Goal: Task Accomplishment & Management: Use online tool/utility

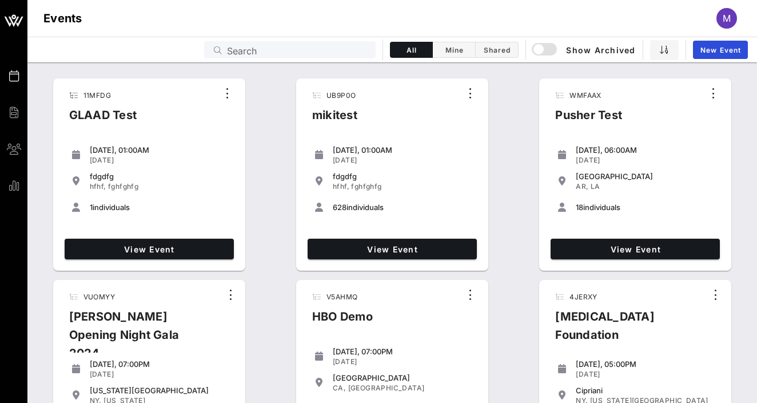
click at [707, 153] on div "[DATE], 06:00AM" at bounding box center [646, 149] width 140 height 9
click at [321, 51] on input "text" at bounding box center [298, 49] width 142 height 15
click at [243, 41] on div at bounding box center [298, 49] width 142 height 17
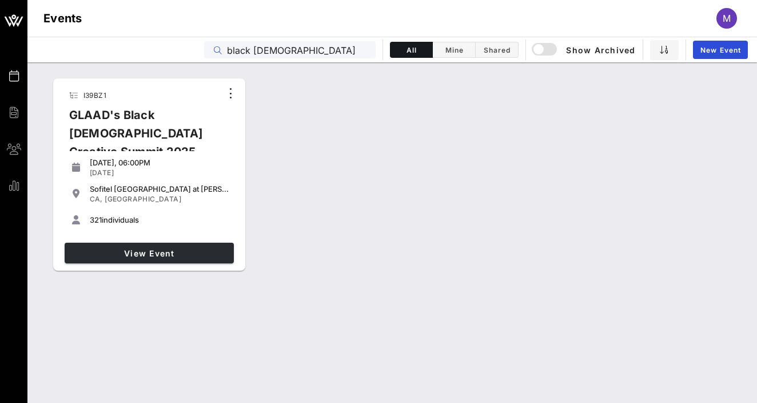
type input "black [DEMOGRAPHIC_DATA]"
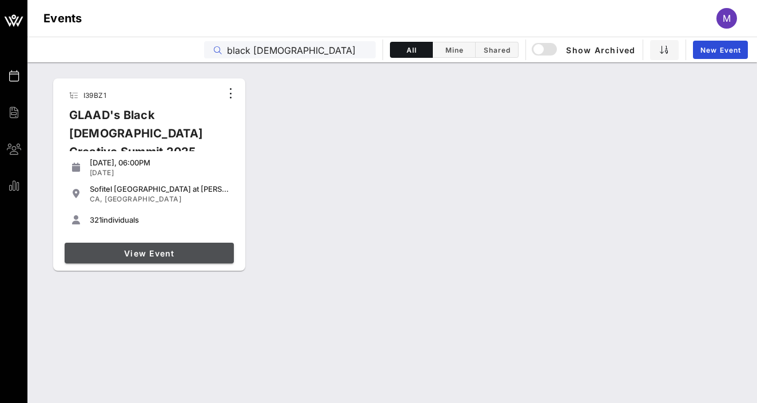
click at [165, 249] on span "View Event" at bounding box center [149, 253] width 160 height 10
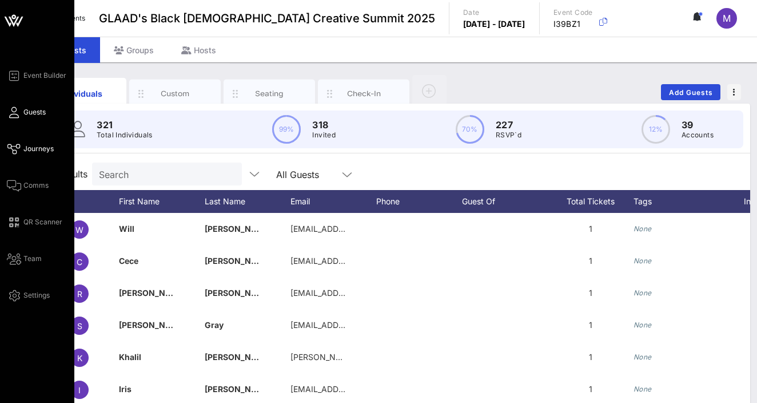
click at [22, 148] on link "Journeys" at bounding box center [30, 149] width 47 height 14
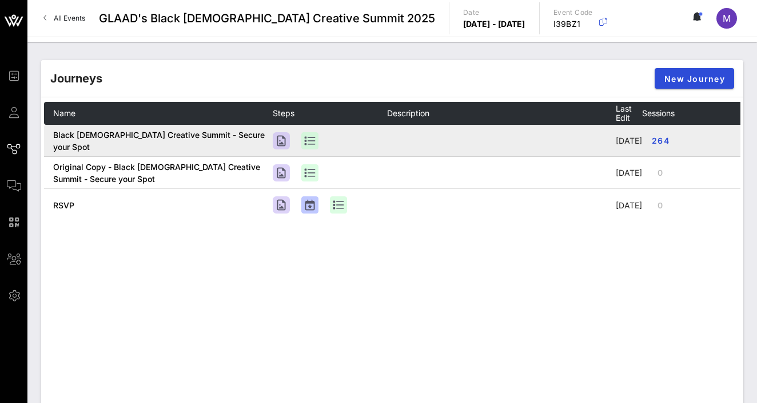
click at [161, 144] on span "Black [DEMOGRAPHIC_DATA] Creative Summit - Secure your Spot" at bounding box center [159, 141] width 212 height 22
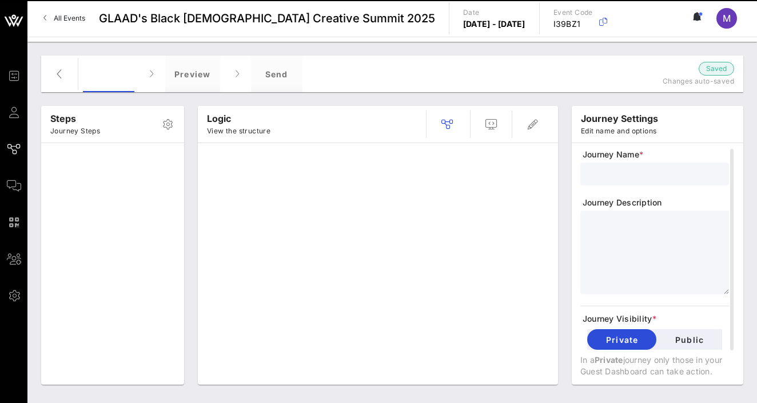
type input "Black [DEMOGRAPHIC_DATA] Creative Summit - Secure your Spot"
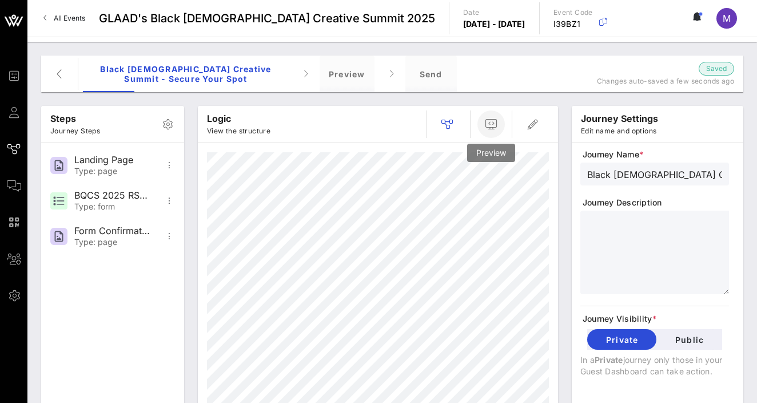
scroll to position [57, 0]
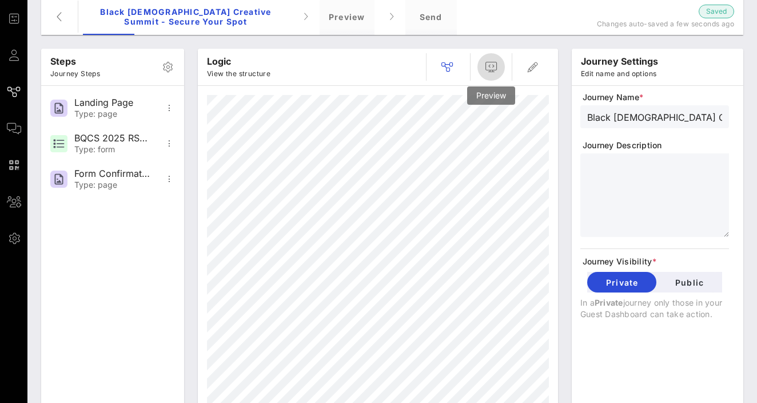
click at [497, 73] on icon "button" at bounding box center [491, 67] width 14 height 14
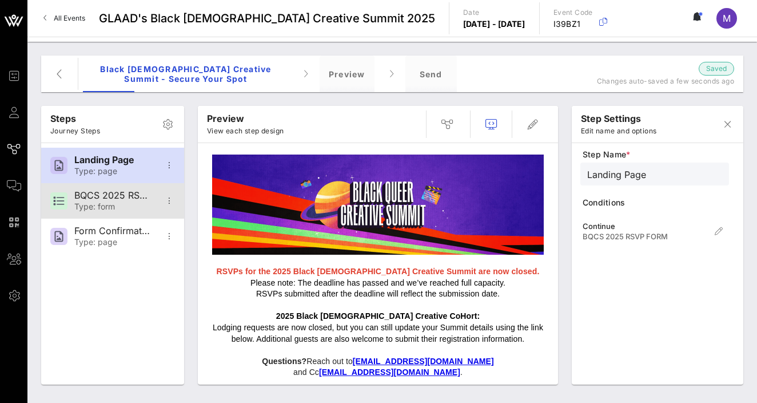
click at [105, 194] on div "BQCS 2025 RSVP FORM" at bounding box center [111, 195] width 75 height 11
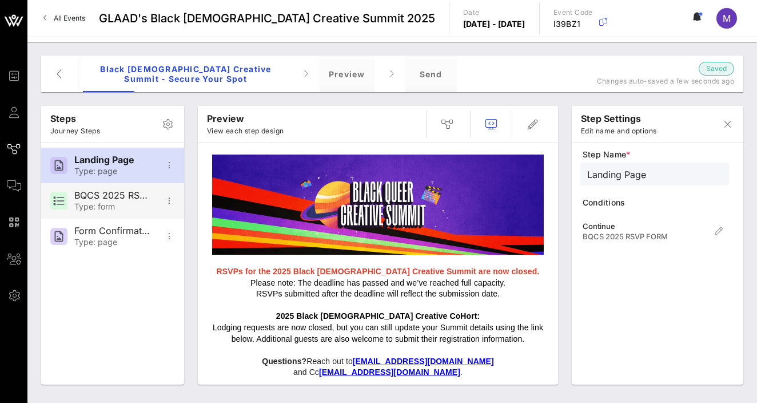
type input "BQCS 2025 RSVP FORM"
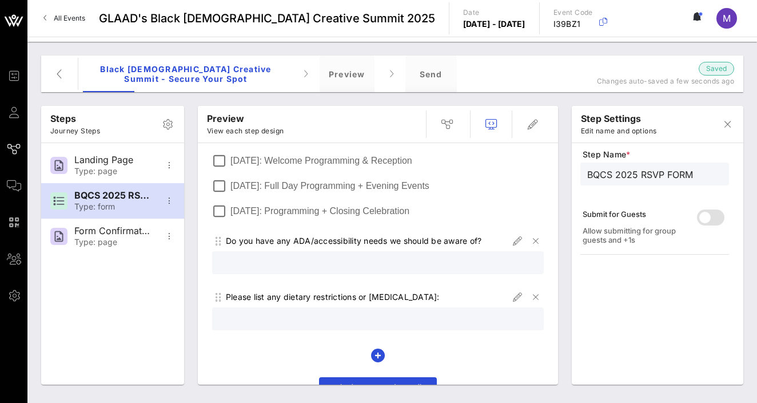
scroll to position [858, 0]
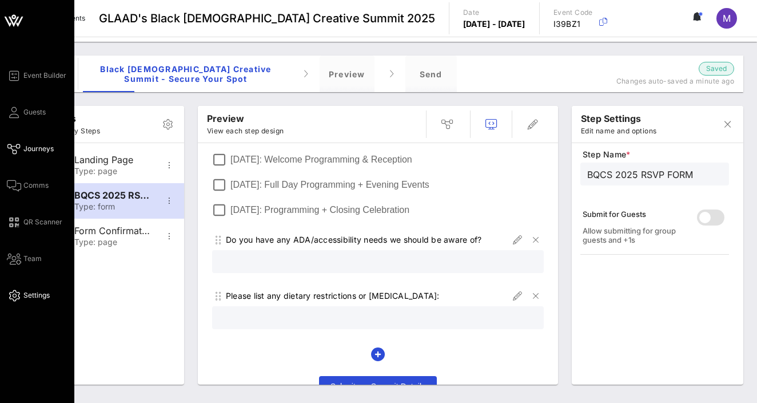
click at [21, 290] on link "Settings" at bounding box center [28, 295] width 43 height 14
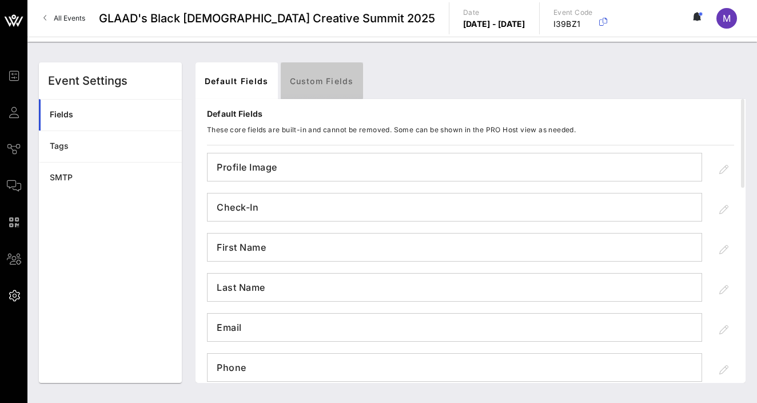
click at [322, 83] on link "Custom Fields" at bounding box center [322, 80] width 82 height 37
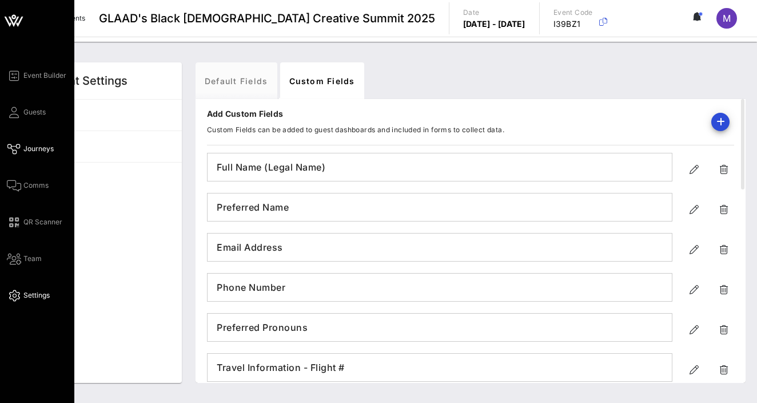
click at [18, 148] on icon at bounding box center [14, 149] width 14 height 2
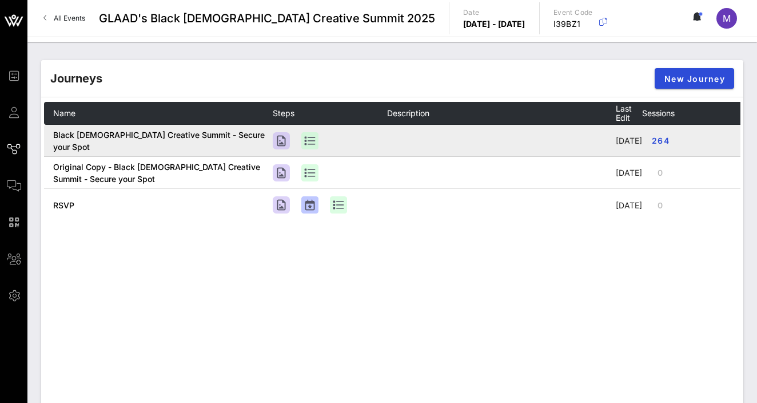
click at [222, 149] on span "Black [DEMOGRAPHIC_DATA] Creative Summit - Secure your Spot" at bounding box center [159, 141] width 212 height 22
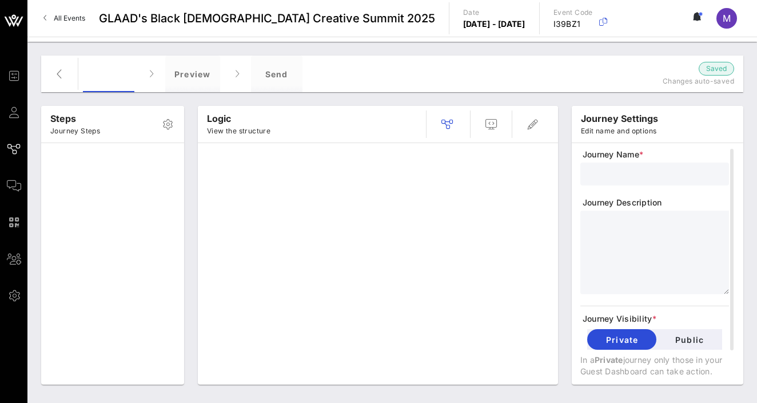
type input "Black [DEMOGRAPHIC_DATA] Creative Summit - Secure your Spot"
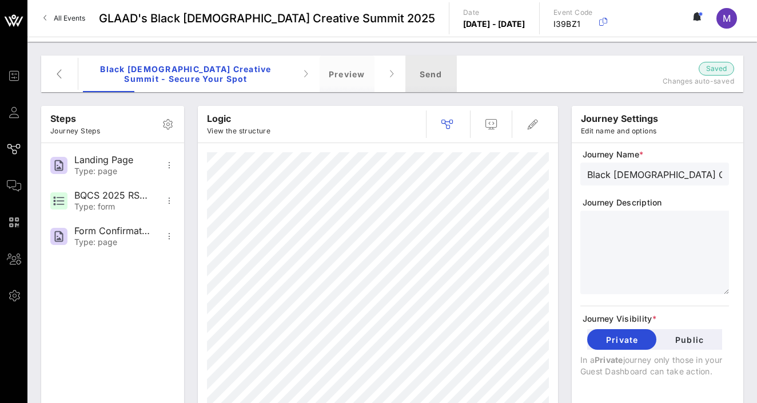
click at [425, 71] on div "Send" at bounding box center [430, 73] width 51 height 37
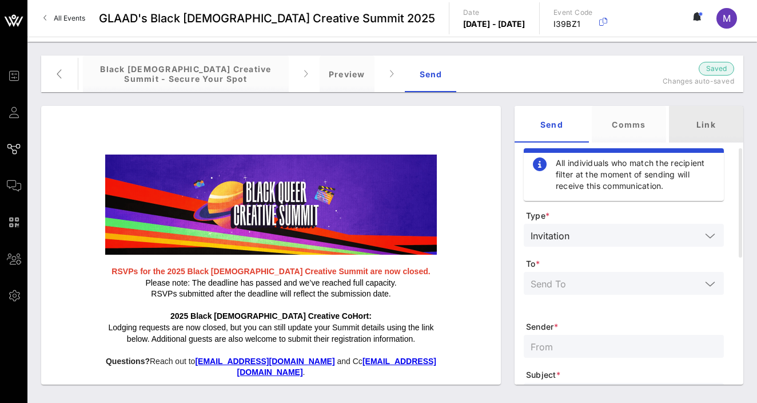
click at [731, 128] on div "Link" at bounding box center [706, 124] width 74 height 37
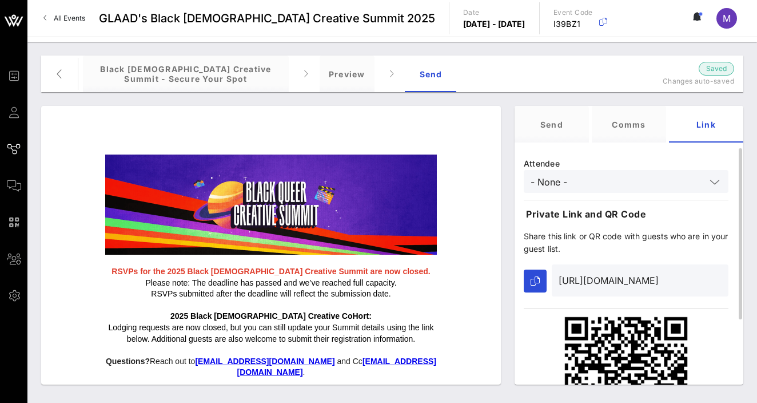
click at [628, 189] on div "- None -" at bounding box center [626, 181] width 191 height 23
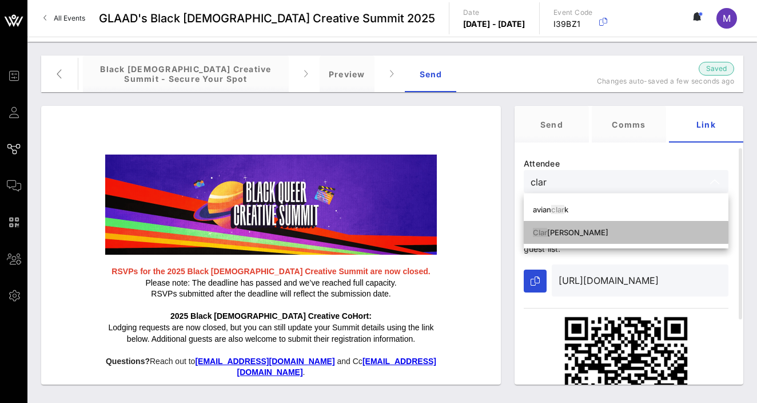
click at [642, 227] on div "Clar [PERSON_NAME]" at bounding box center [626, 232] width 186 height 18
type input "[PERSON_NAME]"
type input "[URL][DOMAIN_NAME]"
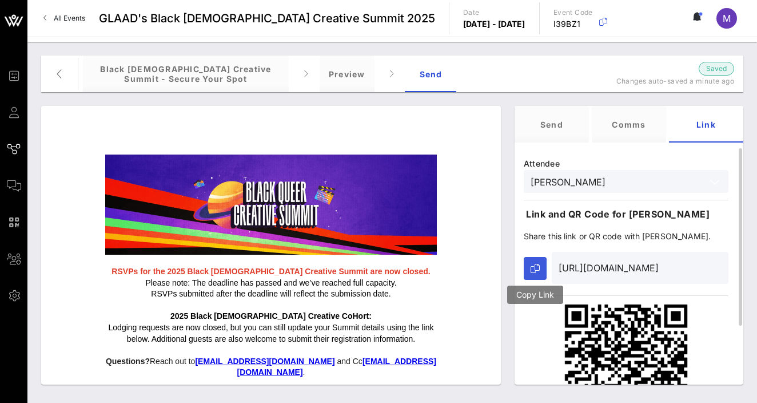
type input "[PERSON_NAME]"
click at [533, 276] on button "button" at bounding box center [535, 268] width 23 height 23
